Goal: Navigation & Orientation: Find specific page/section

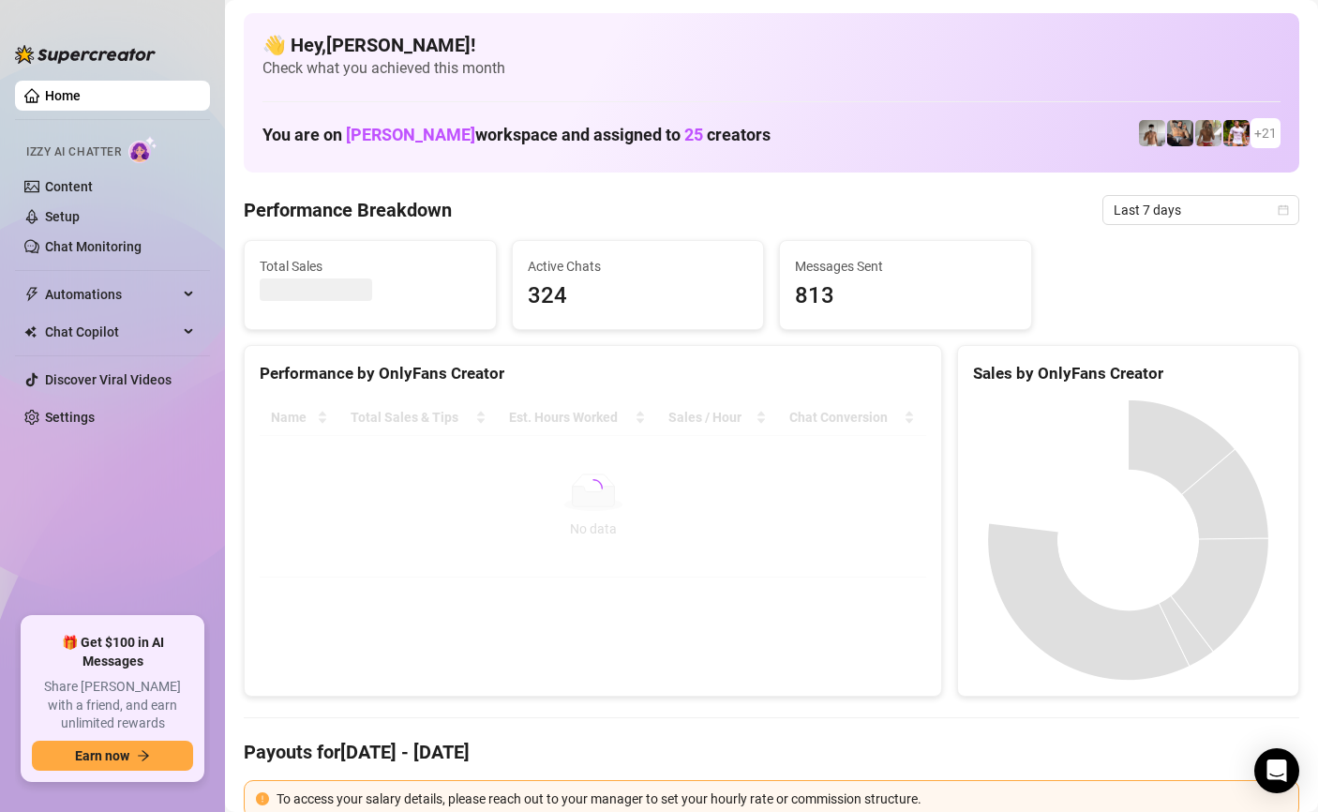
click at [85, 80] on ul "Home Izzy AI Chatter Content Setup Chat Monitoring Automations Chat Copilot Dis…" at bounding box center [112, 341] width 195 height 536
click at [81, 98] on link "Home" at bounding box center [63, 95] width 36 height 15
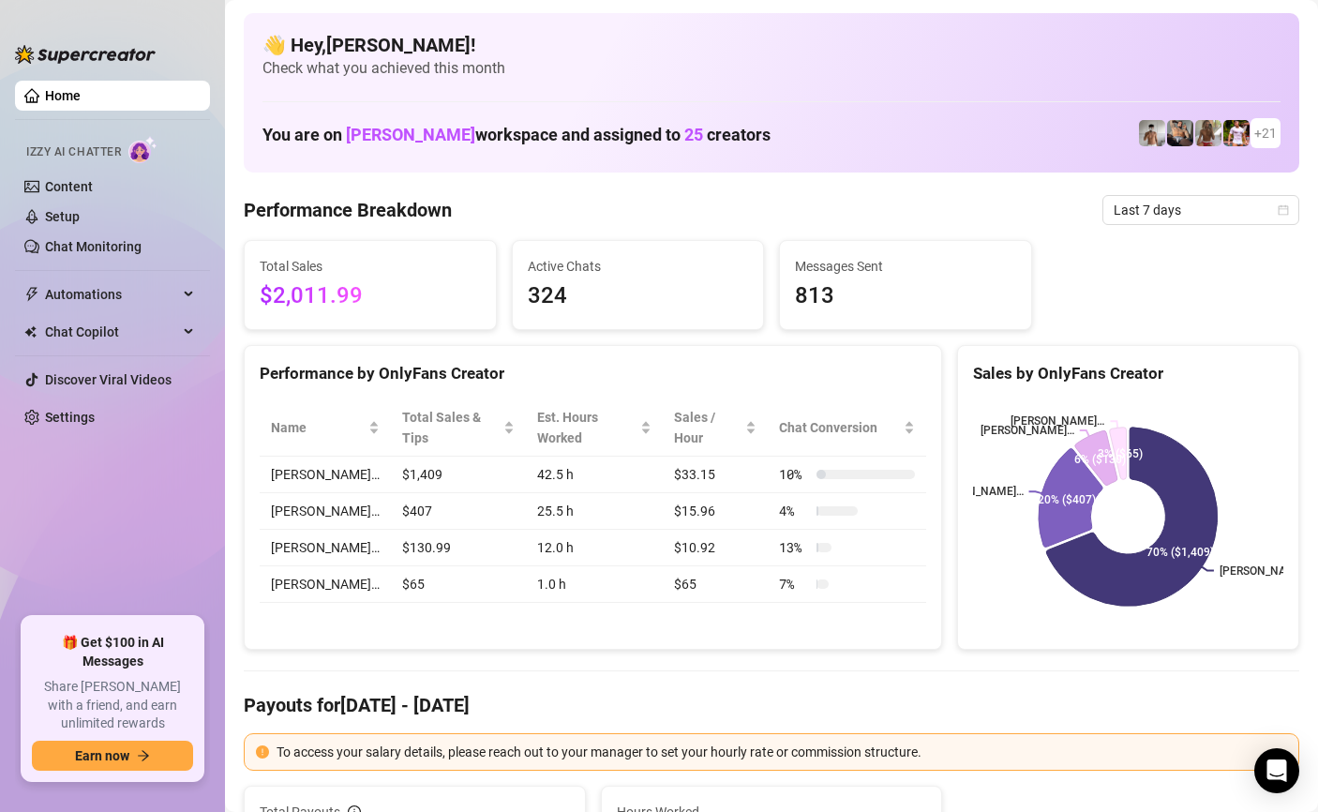
click at [1169, 129] on img at bounding box center [1180, 133] width 26 height 26
click at [1172, 132] on img at bounding box center [1180, 133] width 26 height 26
click at [1218, 130] on img at bounding box center [1208, 133] width 26 height 26
drag, startPoint x: 1244, startPoint y: 130, endPoint x: 794, endPoint y: 165, distance: 451.2
click at [518, 139] on h1 "You are on [PERSON_NAME] workspace and assigned to 25 creators" at bounding box center [516, 135] width 508 height 21
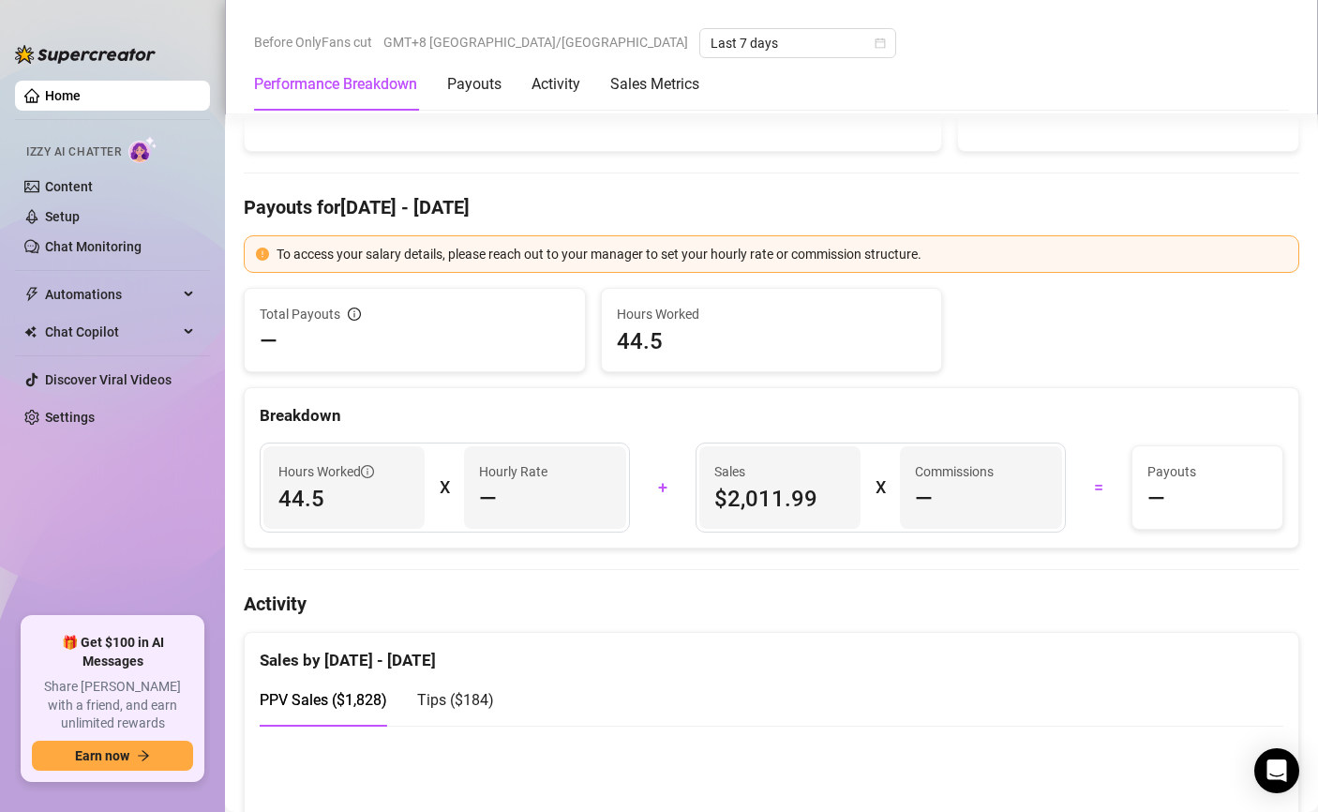
scroll to position [177, 0]
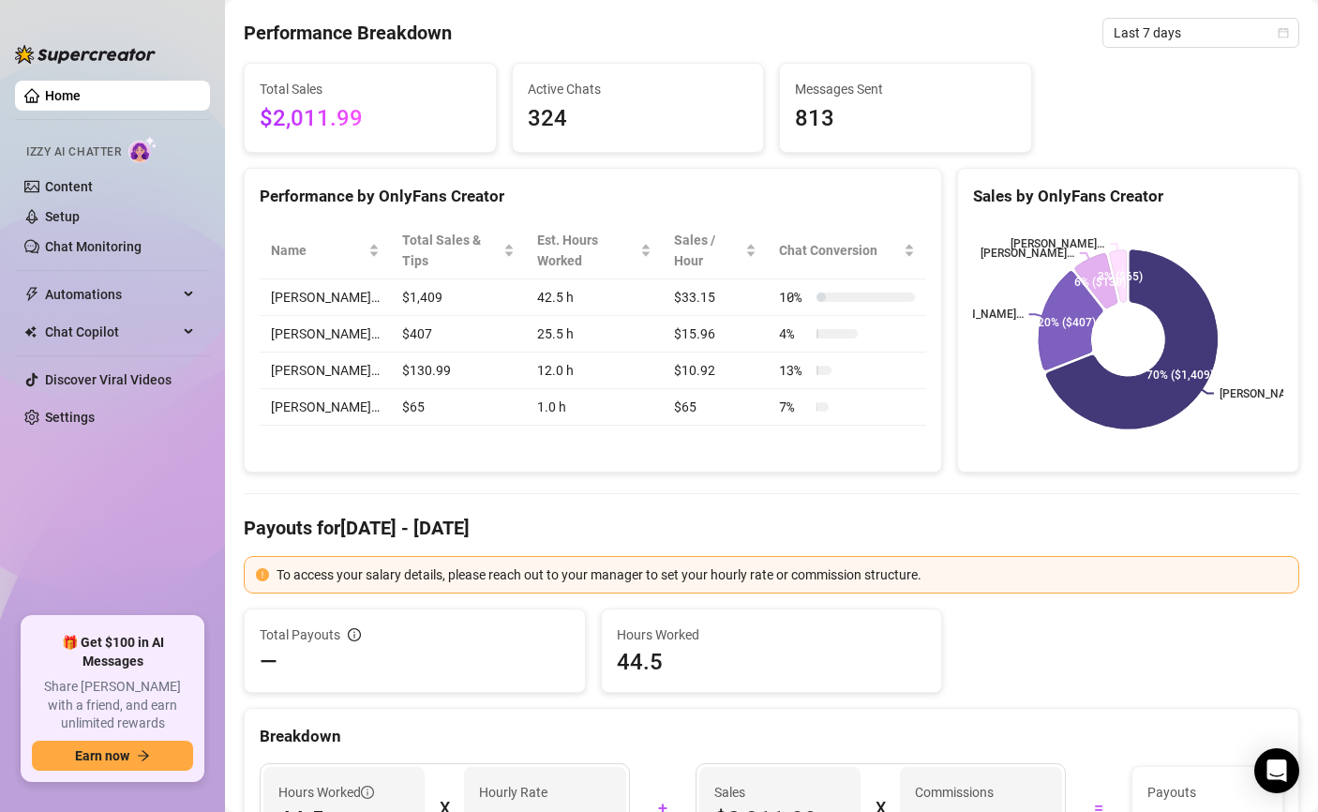
click at [283, 279] on td "[PERSON_NAME]…" at bounding box center [325, 297] width 131 height 37
click at [81, 92] on link "Home" at bounding box center [63, 95] width 36 height 15
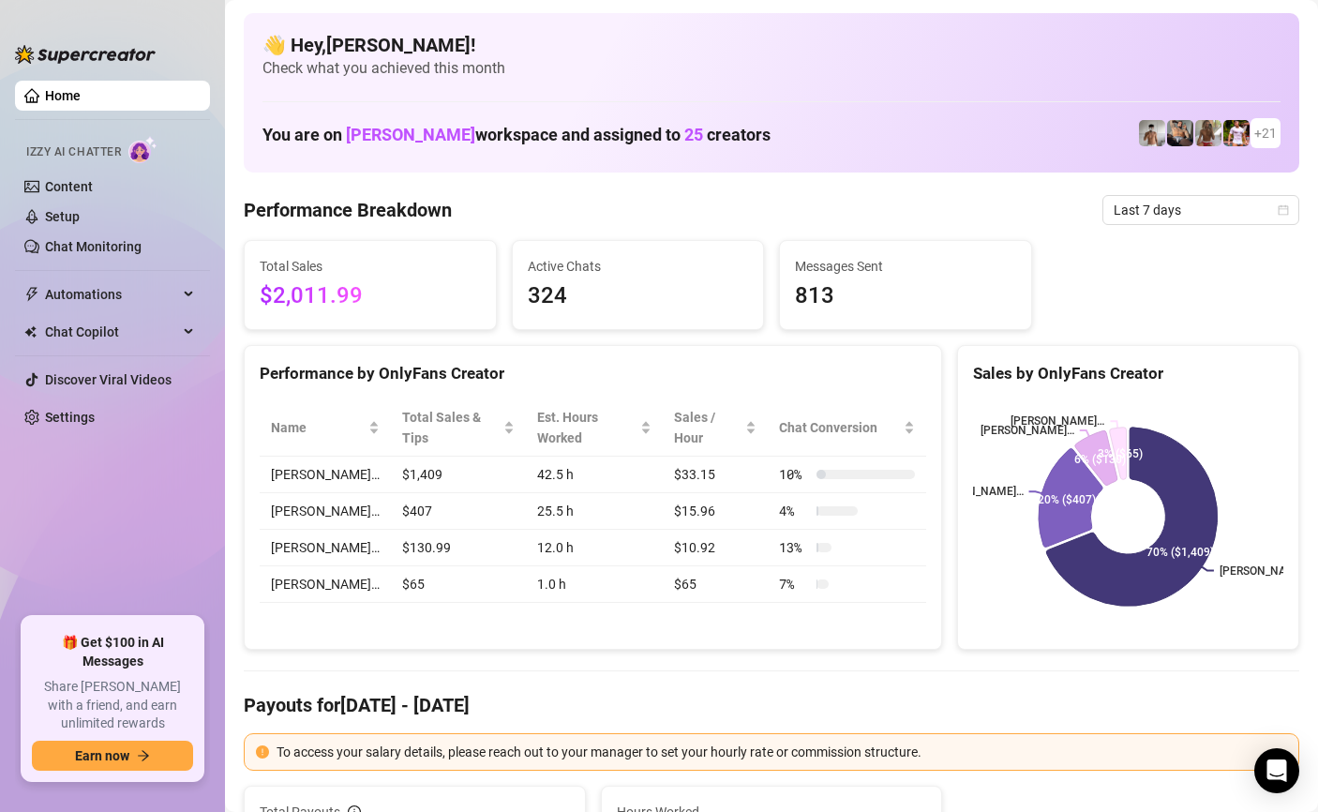
click at [107, 68] on div at bounding box center [85, 45] width 141 height 56
click at [107, 32] on div at bounding box center [85, 45] width 141 height 56
click at [68, 80] on ul "Home Izzy AI Chatter Content Setup Chat Monitoring Automations Chat Copilot Dis…" at bounding box center [112, 341] width 195 height 536
